Goal: Task Accomplishment & Management: Use online tool/utility

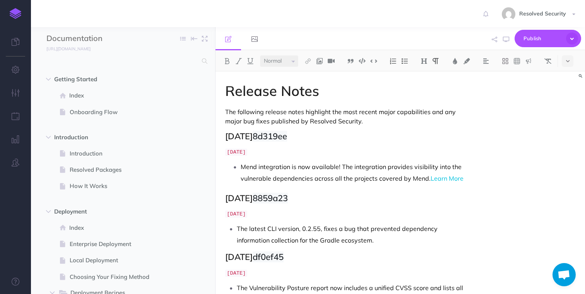
select select "null"
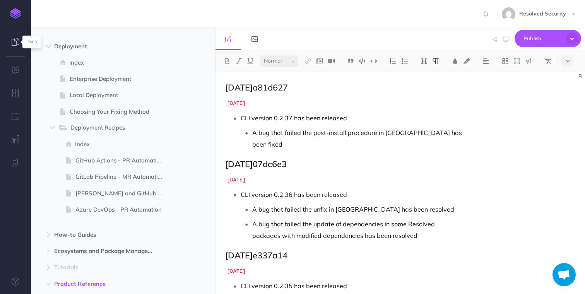
click at [16, 41] on icon at bounding box center [16, 42] width 8 height 8
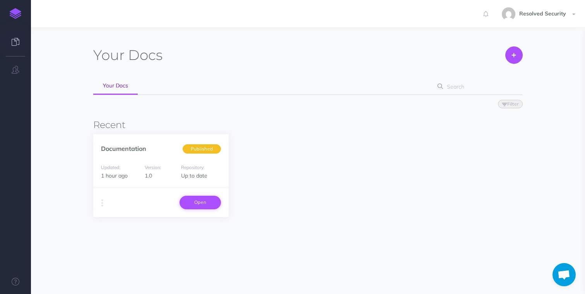
click at [198, 204] on link "Open" at bounding box center [200, 202] width 41 height 13
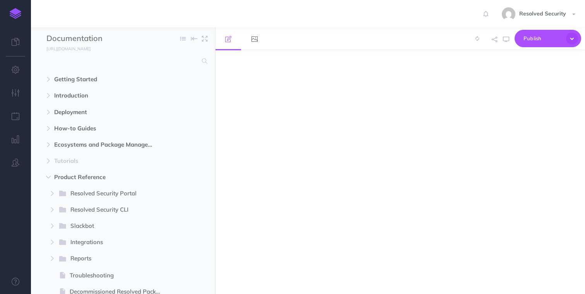
select select "null"
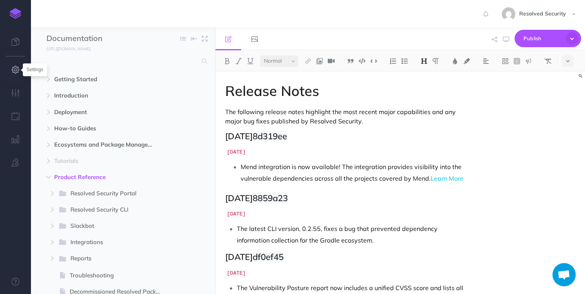
click at [14, 70] on icon "button" at bounding box center [16, 70] width 8 height 8
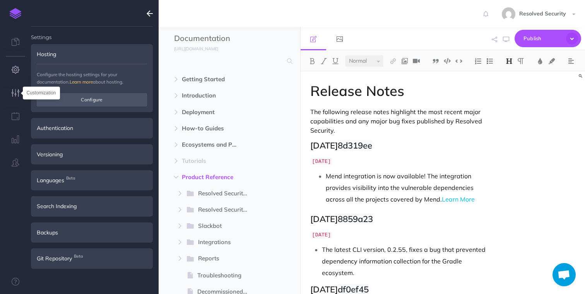
click at [15, 95] on icon "button" at bounding box center [16, 93] width 8 height 8
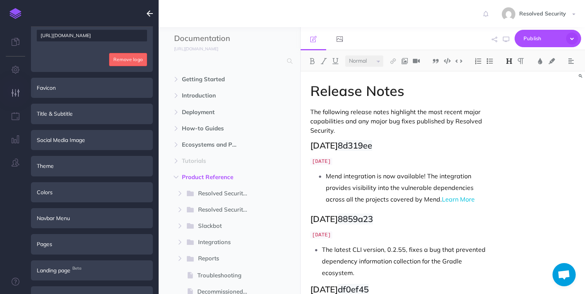
scroll to position [167, 0]
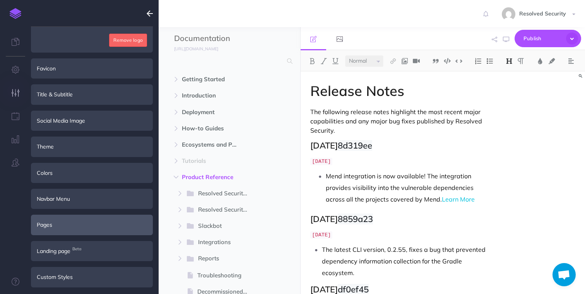
click at [66, 221] on div "Pages" at bounding box center [92, 225] width 122 height 20
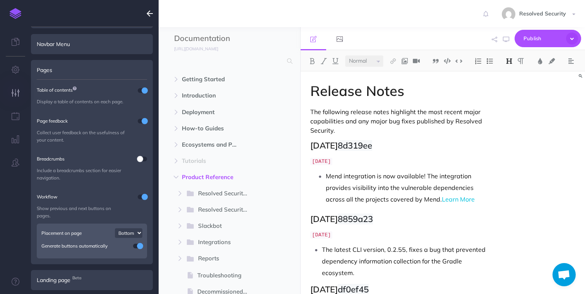
scroll to position [196, 0]
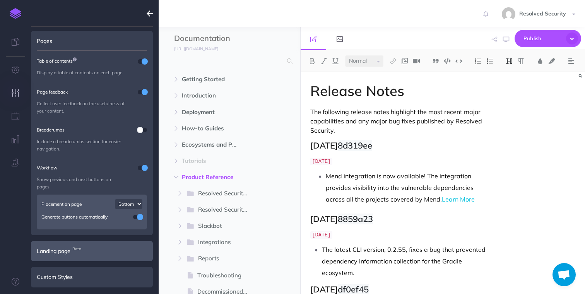
click at [85, 252] on div "Landing page Beta" at bounding box center [92, 251] width 122 height 20
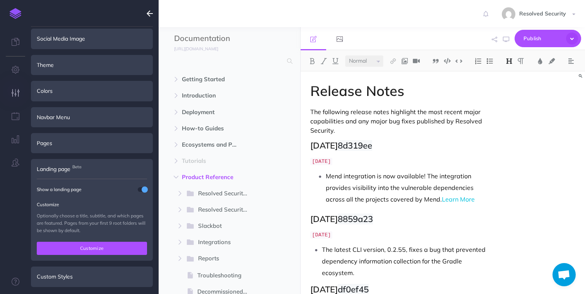
click at [80, 250] on button "Customize" at bounding box center [92, 248] width 110 height 13
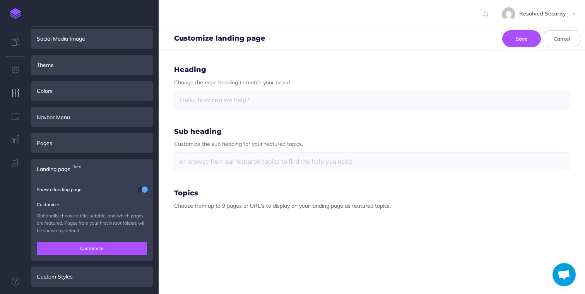
type input "Welcome to Resolved Security Documentation Portal"
select select "PPL-BZPH-5OH-OHU"
select select "4MN-GIRM-TJD-KXI"
select select "XPL-2QKO-UPZ-INH"
select select "U5J-PM8O-J9X-M5G"
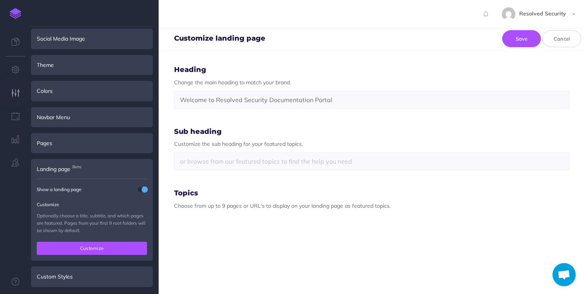
select select "EEB-JTK8-RQ3-CWB"
select select "9QS-HW90-FG8-HJ8"
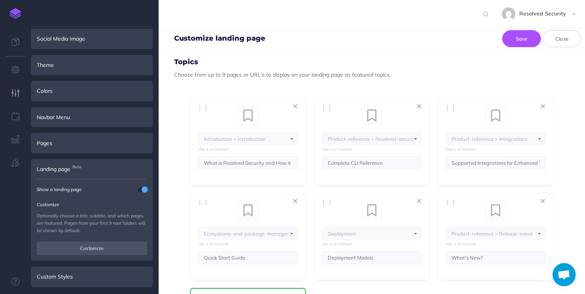
scroll to position [132, 0]
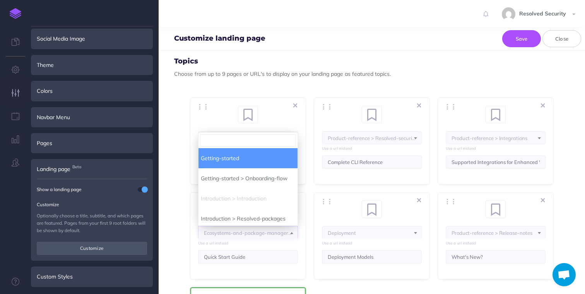
click at [278, 231] on span "Ecosystems-and-package-managers > Npm > Fixing-npm-projects" at bounding box center [247, 232] width 99 height 13
select select "PPL-BZPH-5OH-OHU"
select select "4MN-GIRM-TJD-KXI"
select select "XPL-2QKO-UPZ-INH"
select select "EEB-JTK8-RQ3-CWB"
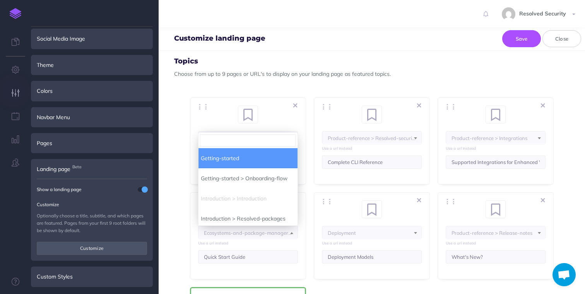
select select "9QS-HW90-FG8-HJ8"
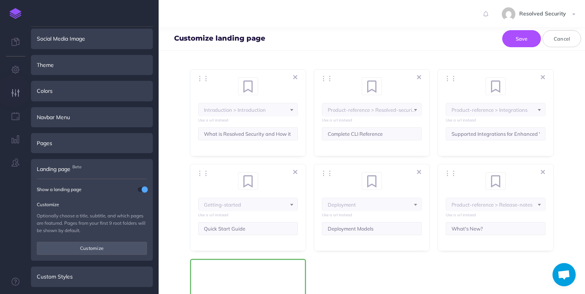
scroll to position [149, 0]
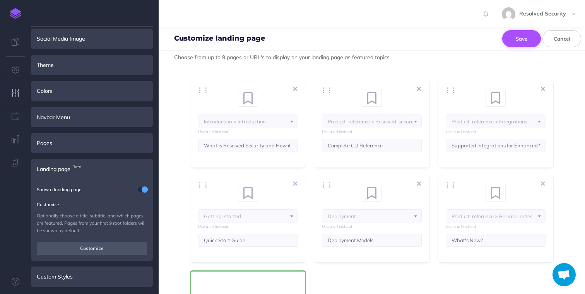
click at [523, 38] on button "Save" at bounding box center [521, 38] width 39 height 17
